Goal: Task Accomplishment & Management: Use online tool/utility

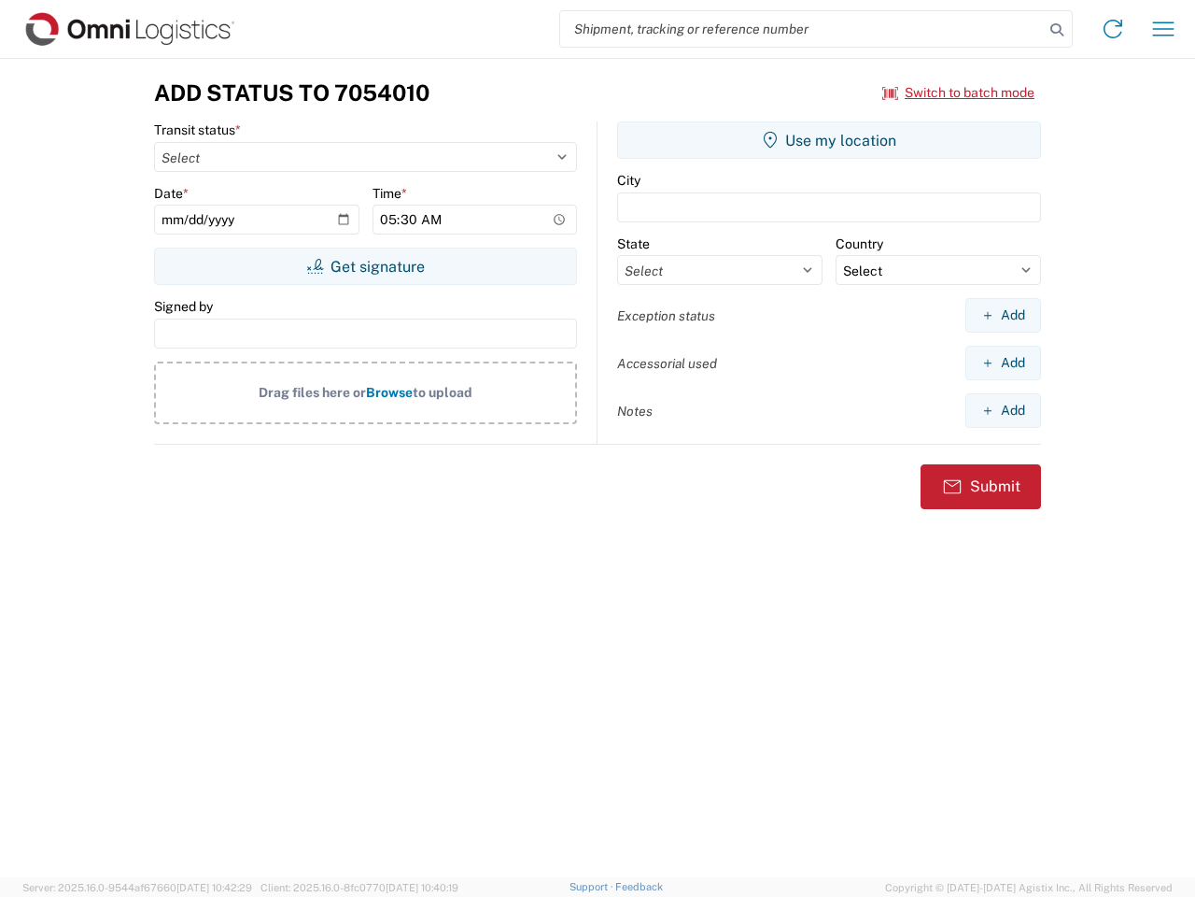
click at [802, 29] on input "search" at bounding box center [802, 28] width 484 height 35
click at [1057, 30] on icon at bounding box center [1057, 30] width 26 height 26
click at [1113, 29] on icon at bounding box center [1113, 29] width 30 height 30
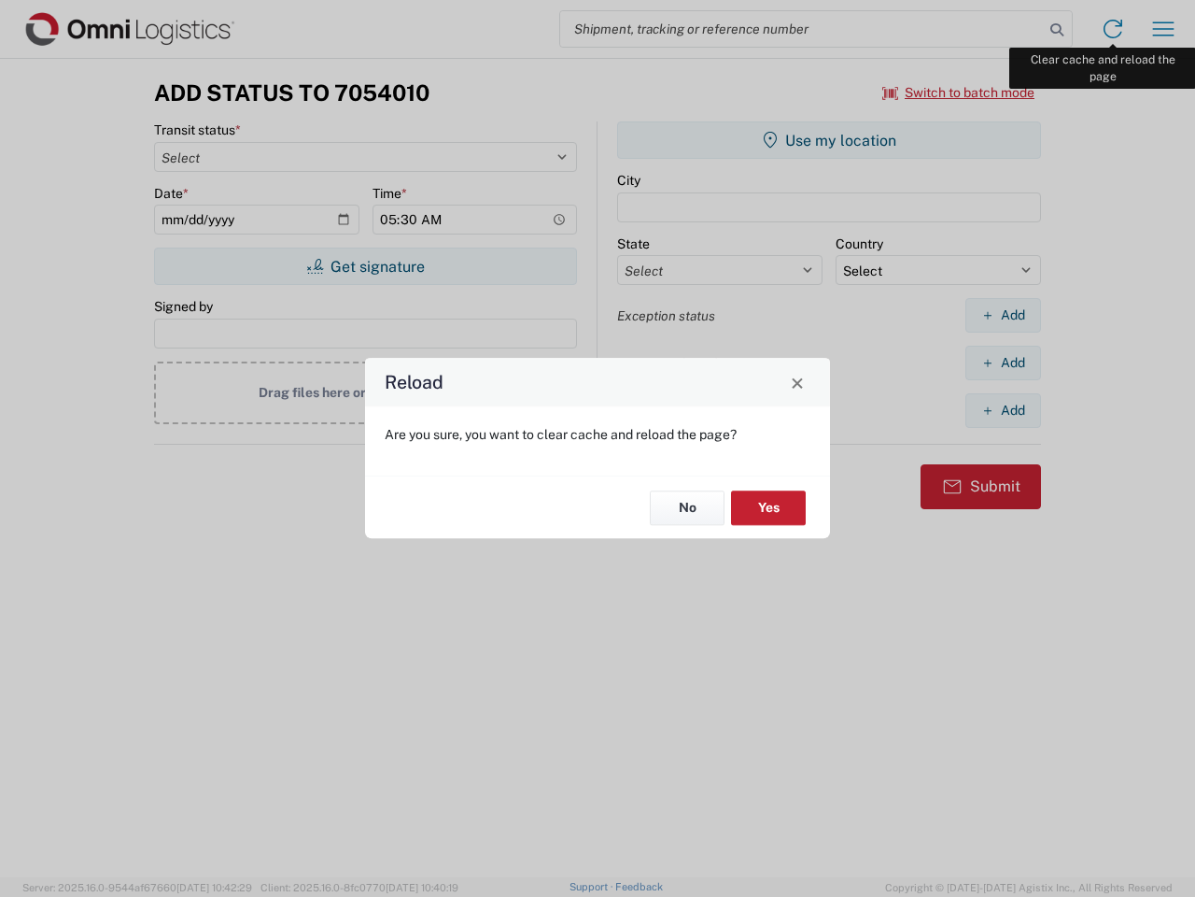
click at [1164, 29] on div "Reload Are you sure, you want to clear cache and reload the page? No Yes" at bounding box center [597, 448] width 1195 height 897
click at [959, 92] on div "Reload Are you sure, you want to clear cache and reload the page? No Yes" at bounding box center [597, 448] width 1195 height 897
click at [365, 266] on div "Reload Are you sure, you want to clear cache and reload the page? No Yes" at bounding box center [597, 448] width 1195 height 897
click at [829, 140] on div "Reload Are you sure, you want to clear cache and reload the page? No Yes" at bounding box center [597, 448] width 1195 height 897
click at [1003, 315] on div "Reload Are you sure, you want to clear cache and reload the page? No Yes" at bounding box center [597, 448] width 1195 height 897
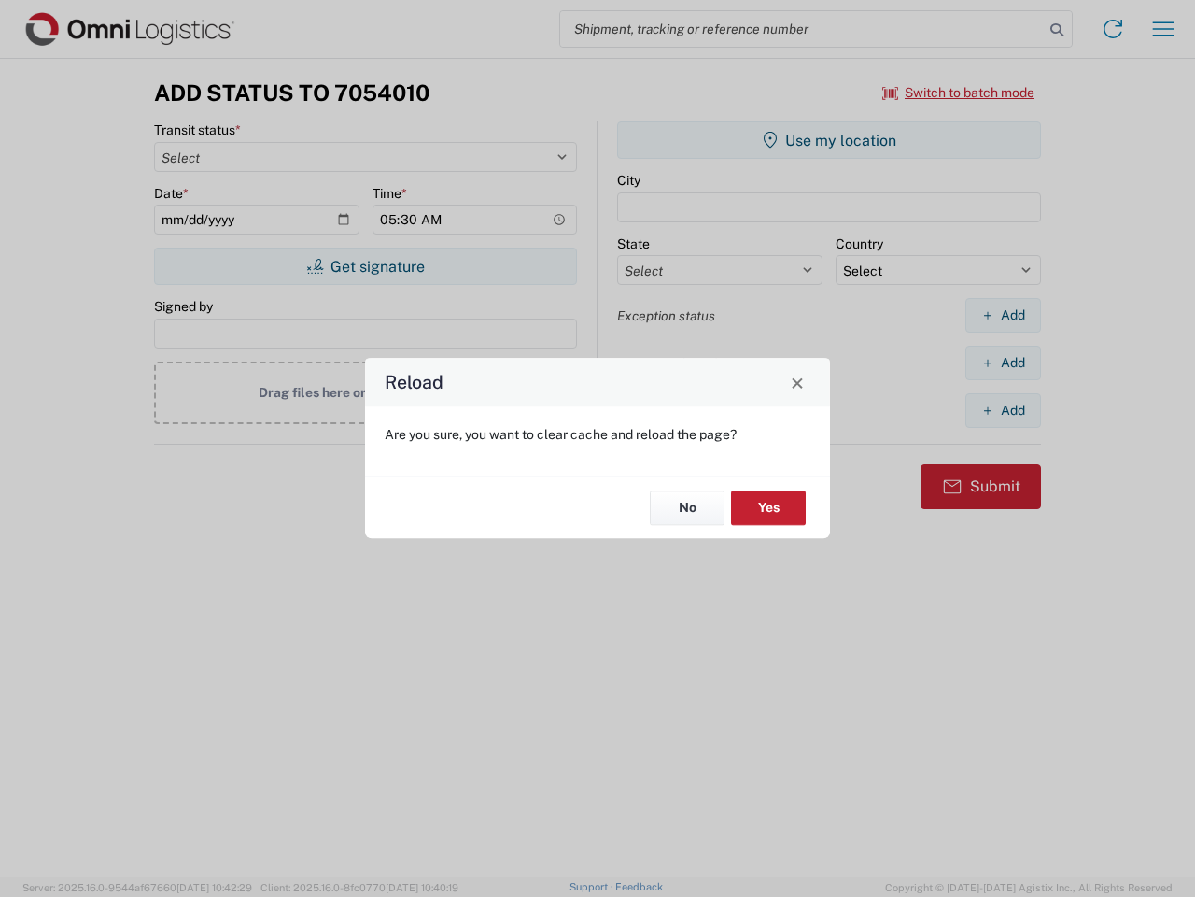
click at [1003, 362] on div "Reload Are you sure, you want to clear cache and reload the page? No Yes" at bounding box center [597, 448] width 1195 height 897
click at [1003, 410] on div "Reload Are you sure, you want to clear cache and reload the page? No Yes" at bounding box center [597, 448] width 1195 height 897
